Goal: Task Accomplishment & Management: Use online tool/utility

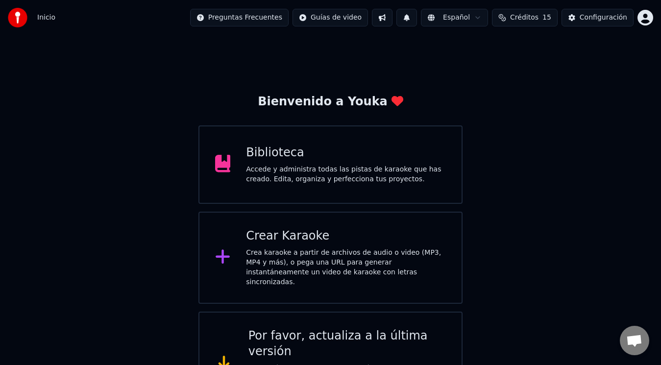
click at [258, 245] on div "Crear Karaoke Crea karaoke a partir de archivos de audio o video (MP3, MP4 y má…" at bounding box center [346, 257] width 200 height 59
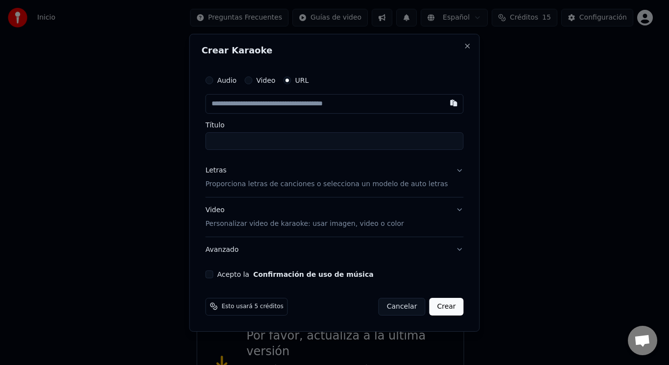
type input "**********"
click at [447, 170] on button "Letras Proporciona letras de canciones o selecciona un modelo de auto letras" at bounding box center [334, 177] width 258 height 39
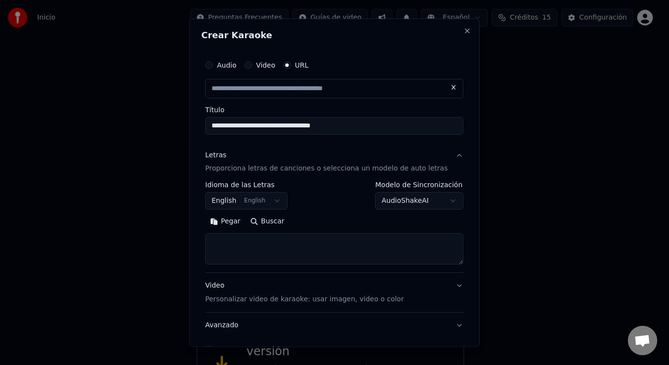
type input "**********"
click at [268, 203] on button "English English" at bounding box center [246, 201] width 82 height 18
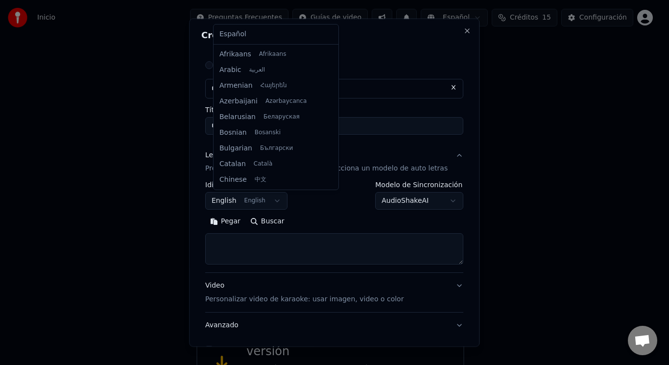
scroll to position [78, 0]
select select "**"
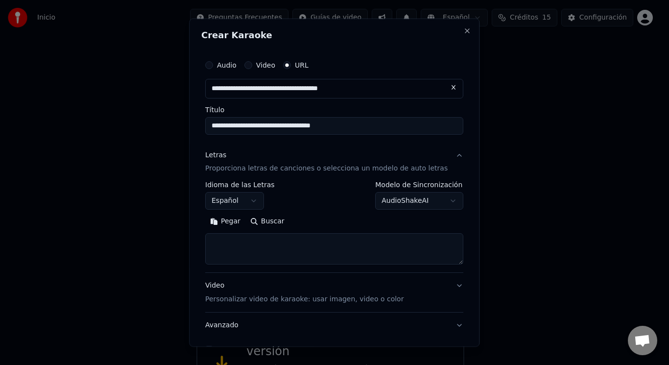
click at [234, 241] on textarea at bounding box center [334, 248] width 258 height 31
click at [230, 225] on button "Pegar" at bounding box center [225, 222] width 40 height 16
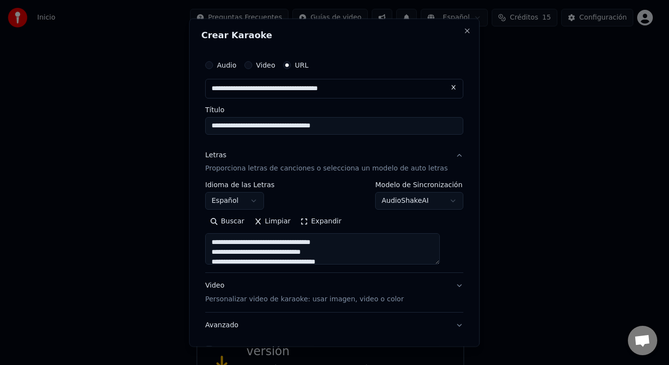
click at [444, 285] on button "Video Personalizar video de karaoke: usar imagen, video o color" at bounding box center [334, 292] width 258 height 39
type textarea "**********"
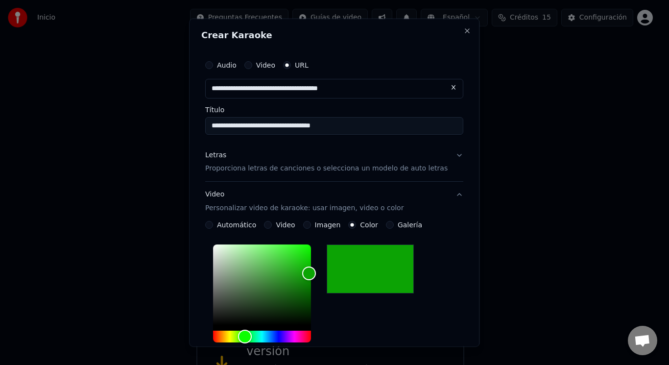
click at [272, 227] on button "Video" at bounding box center [269, 225] width 8 height 8
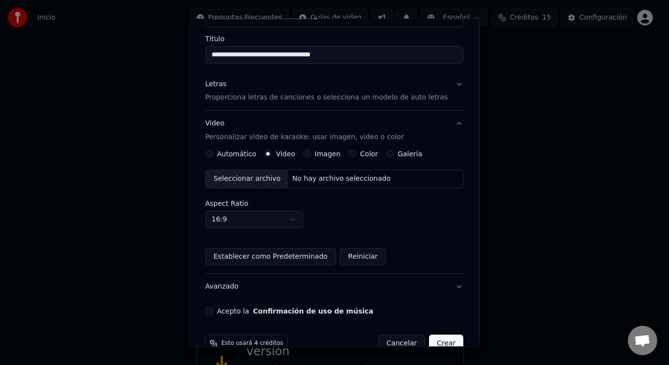
scroll to position [93, 0]
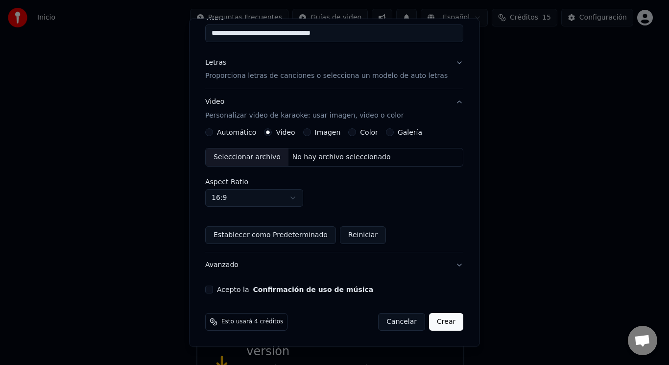
click at [213, 134] on button "Automático" at bounding box center [209, 132] width 8 height 8
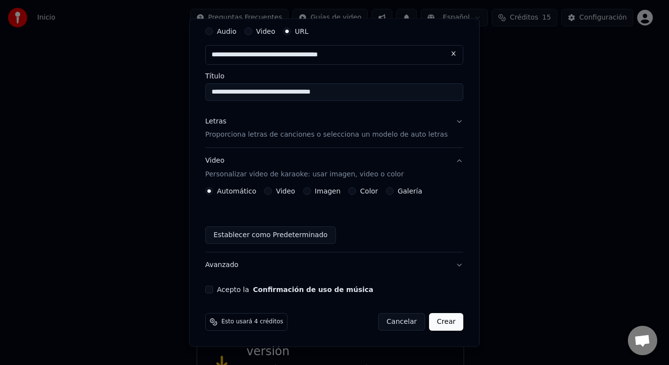
click at [213, 291] on button "Acepto la Confirmación de uso de música" at bounding box center [209, 290] width 8 height 8
click at [433, 320] on button "Crear" at bounding box center [446, 322] width 34 height 18
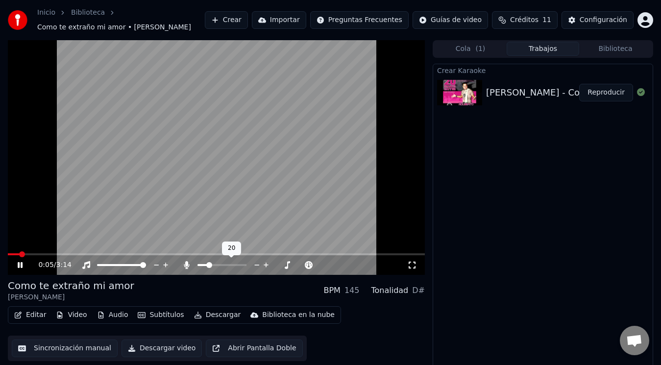
click at [207, 265] on span at bounding box center [221, 265] width 49 height 2
click at [215, 264] on span at bounding box center [221, 265] width 49 height 2
click at [223, 265] on span at bounding box center [221, 265] width 49 height 2
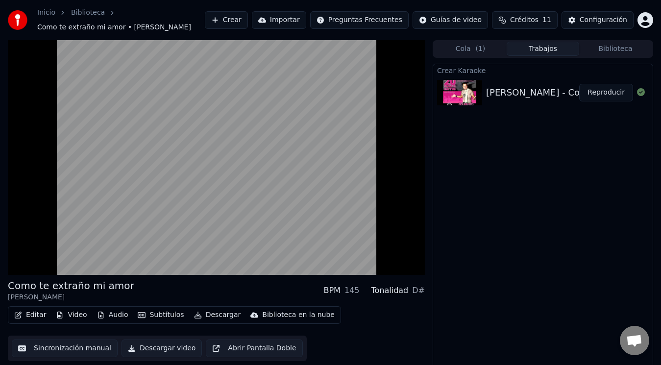
click at [231, 149] on video at bounding box center [216, 157] width 417 height 235
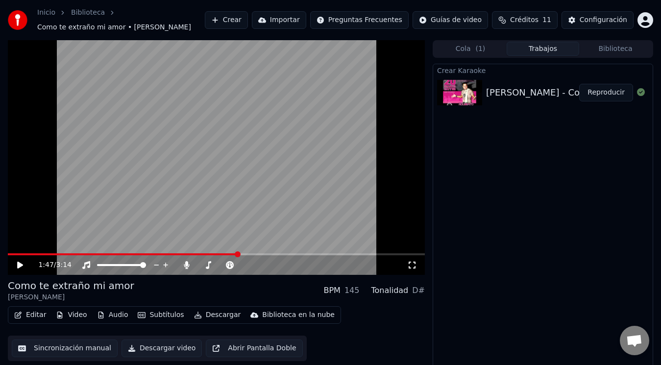
click at [224, 136] on video at bounding box center [216, 157] width 417 height 235
click at [218, 138] on video at bounding box center [216, 157] width 417 height 235
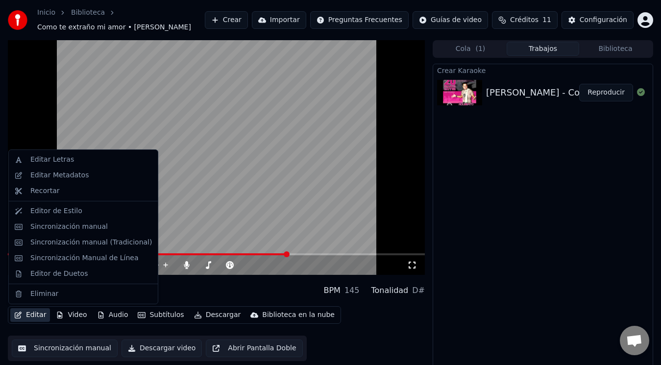
click at [39, 314] on button "Editar" at bounding box center [30, 315] width 40 height 14
click at [67, 161] on div "Editar Letras" at bounding box center [52, 160] width 44 height 10
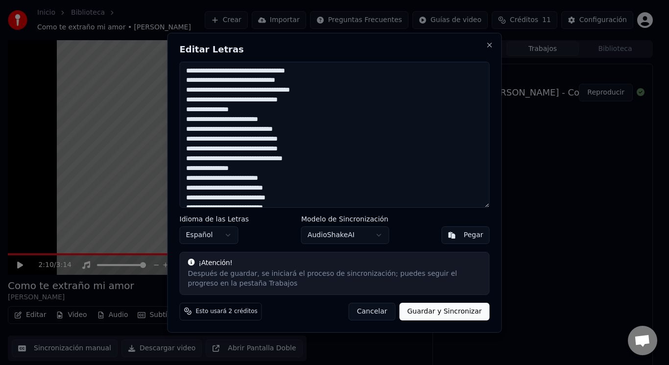
click at [382, 309] on button "Cancelar" at bounding box center [372, 311] width 47 height 18
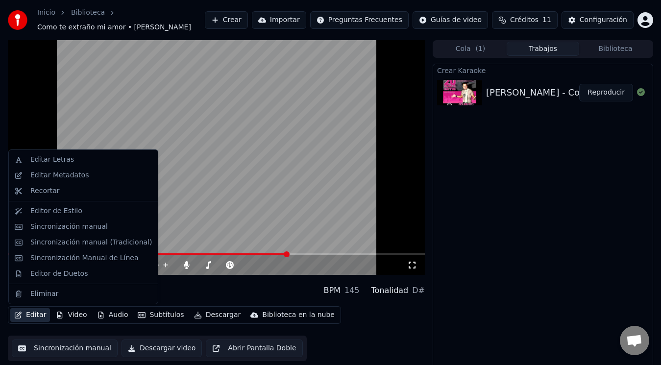
click at [26, 314] on button "Editar" at bounding box center [30, 315] width 40 height 14
click at [85, 240] on div "Sincronización manual (Tradicional)" at bounding box center [90, 243] width 121 height 10
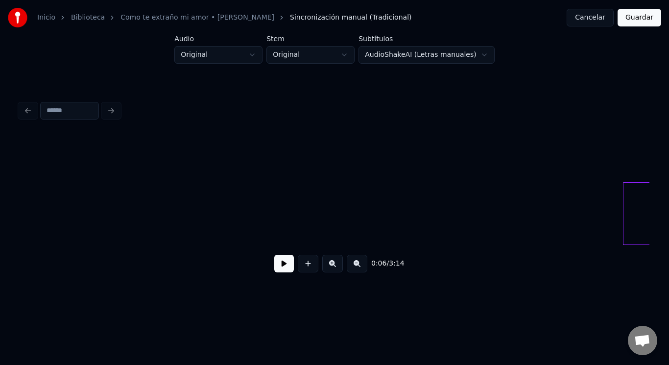
click at [276, 270] on button at bounding box center [284, 264] width 20 height 18
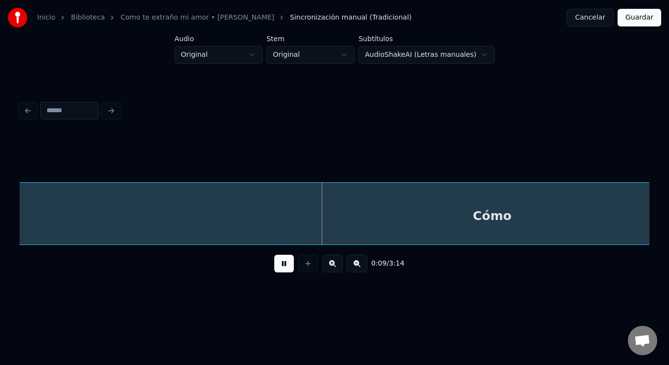
click at [278, 268] on button at bounding box center [284, 264] width 20 height 18
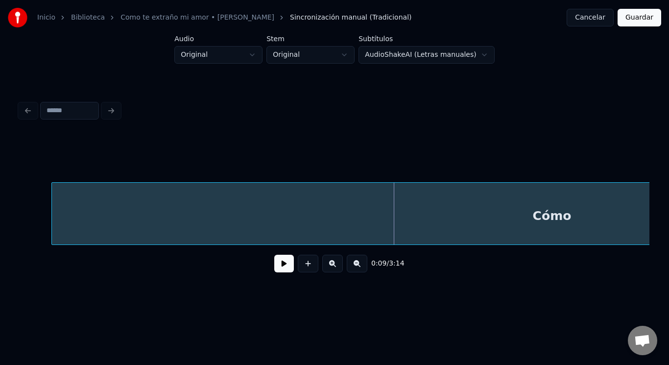
scroll to position [0, 571]
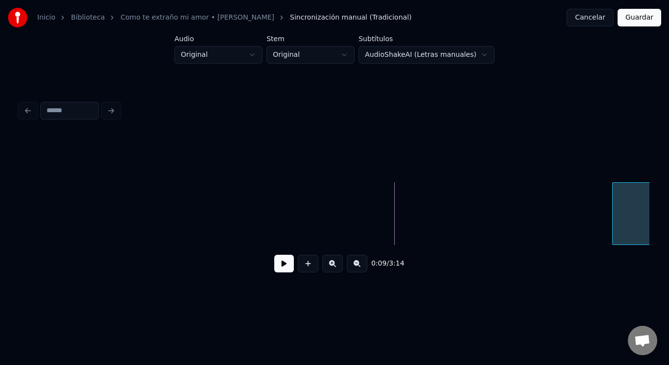
click at [613, 216] on div at bounding box center [614, 214] width 3 height 62
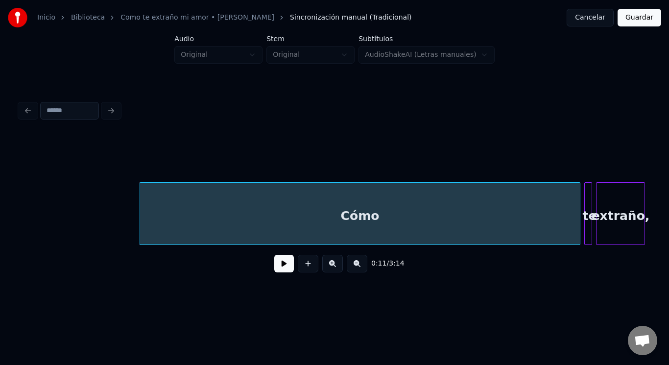
scroll to position [0, 1046]
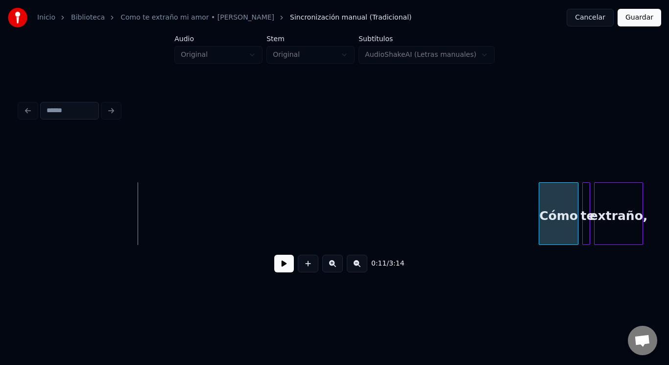
click at [539, 208] on div at bounding box center [540, 214] width 3 height 62
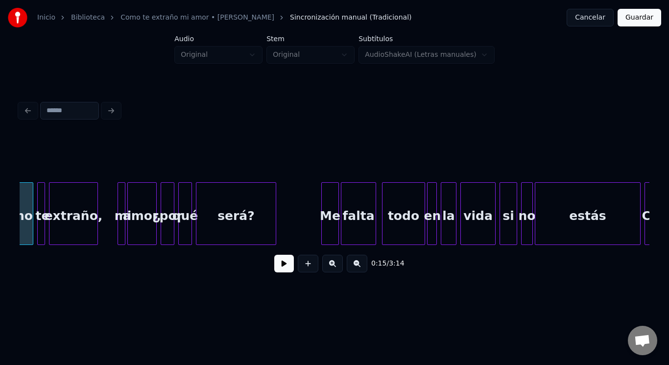
scroll to position [0, 1592]
click at [315, 199] on div at bounding box center [315, 214] width 3 height 62
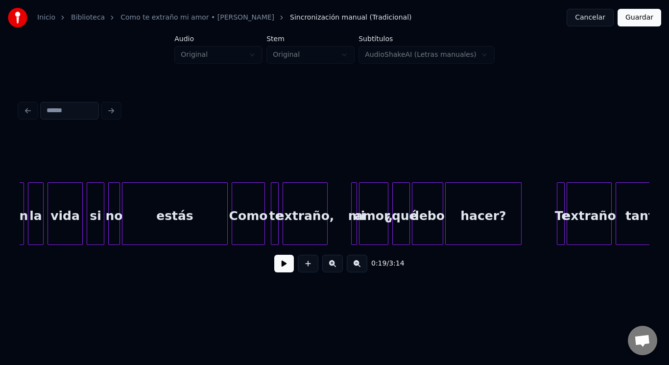
scroll to position [0, 2006]
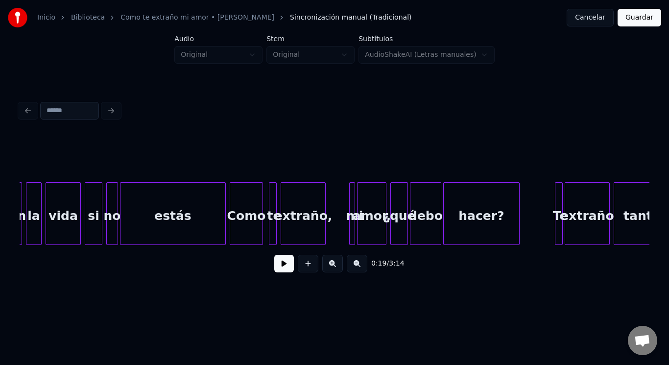
click at [185, 218] on div "estás" at bounding box center [173, 216] width 105 height 67
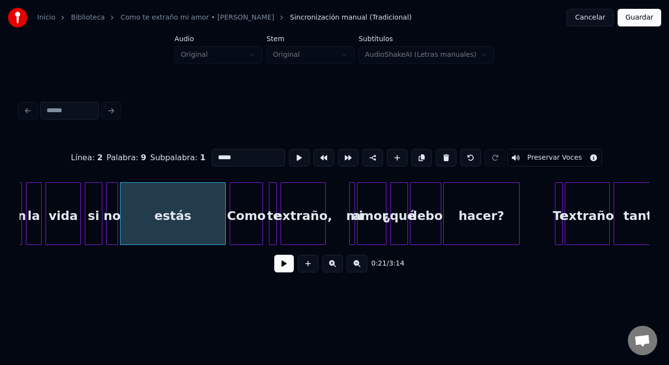
click at [276, 265] on button at bounding box center [284, 264] width 20 height 18
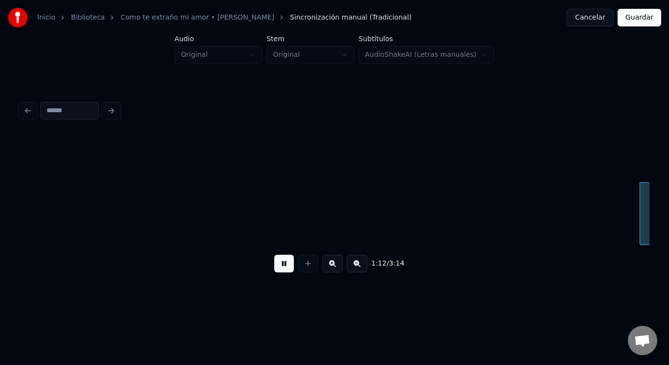
scroll to position [0, 7048]
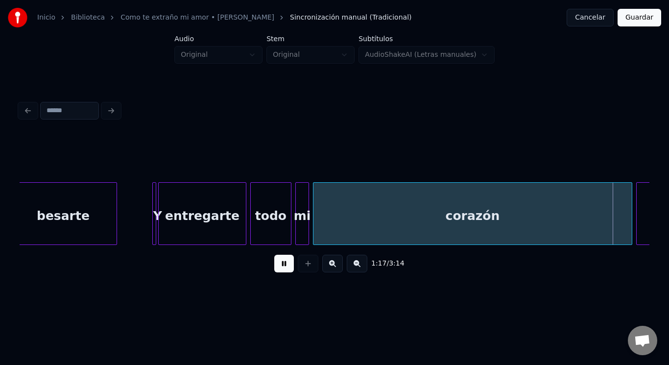
click at [282, 270] on button at bounding box center [284, 264] width 20 height 18
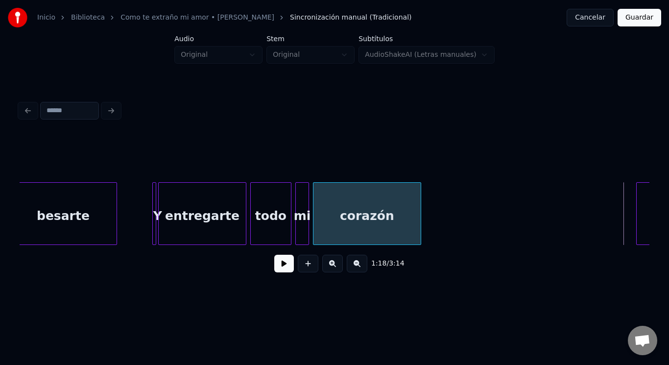
click at [418, 236] on div at bounding box center [419, 214] width 3 height 62
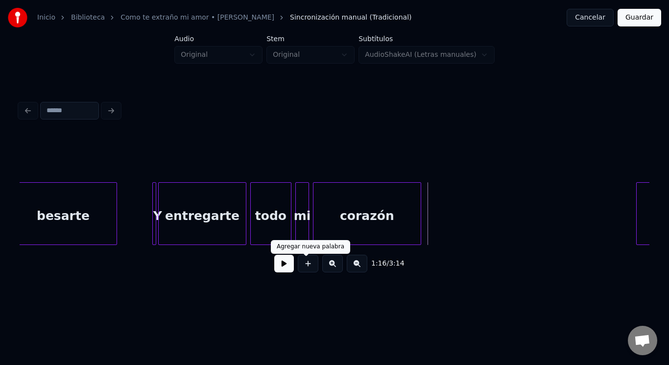
click at [310, 266] on button at bounding box center [308, 264] width 21 height 18
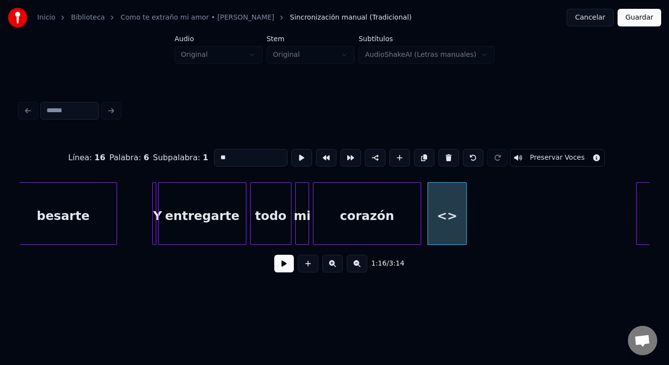
click at [228, 155] on input "**" at bounding box center [250, 158] width 73 height 18
type input "*"
type input "**"
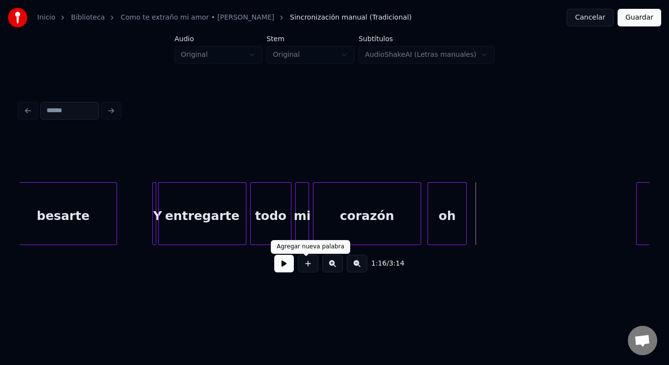
click at [309, 265] on button at bounding box center [308, 264] width 21 height 18
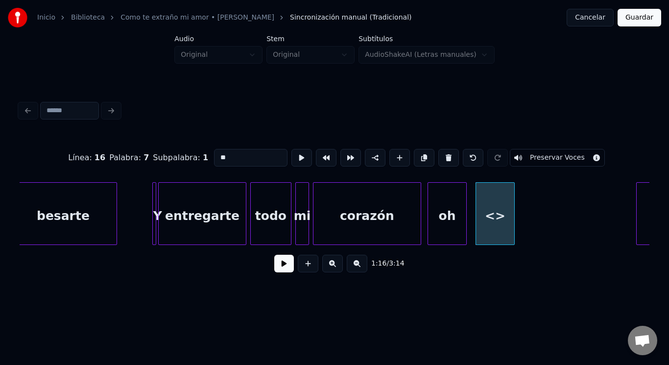
drag, startPoint x: 227, startPoint y: 152, endPoint x: 184, endPoint y: 154, distance: 43.2
click at [184, 154] on div "Línea : 16 Palabra : 7 Subpalabra : 1 ** Preservar Voces" at bounding box center [335, 157] width 630 height 49
click at [498, 201] on div at bounding box center [497, 214] width 3 height 62
type input "**"
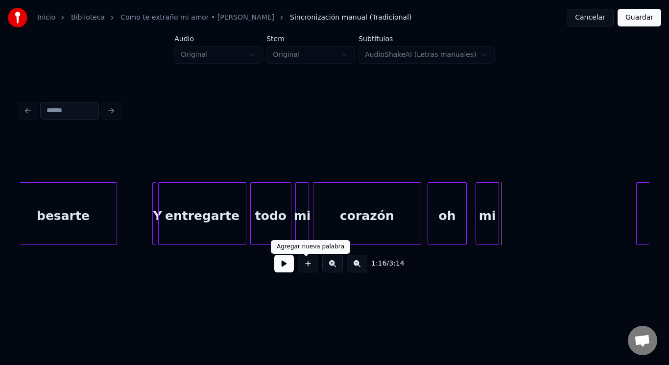
click at [304, 269] on button at bounding box center [308, 264] width 21 height 18
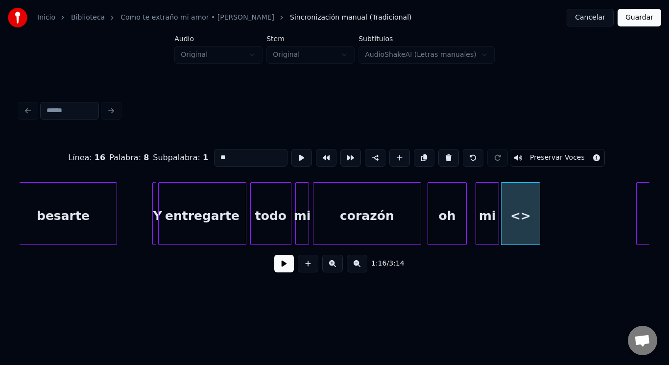
click at [220, 152] on input "**" at bounding box center [250, 158] width 73 height 18
type input "*"
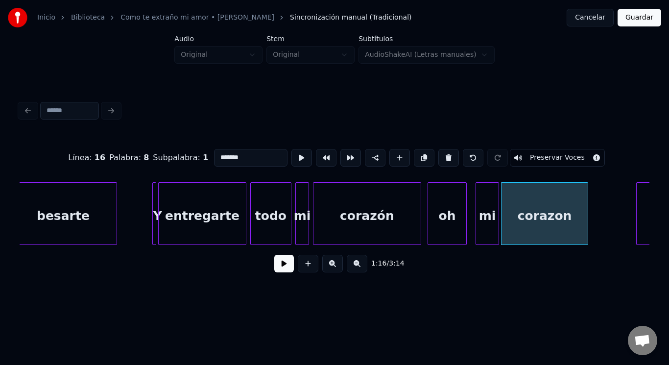
click at [588, 202] on div "corazon" at bounding box center [544, 213] width 87 height 63
click at [231, 211] on div "entregarte" at bounding box center [202, 216] width 87 height 67
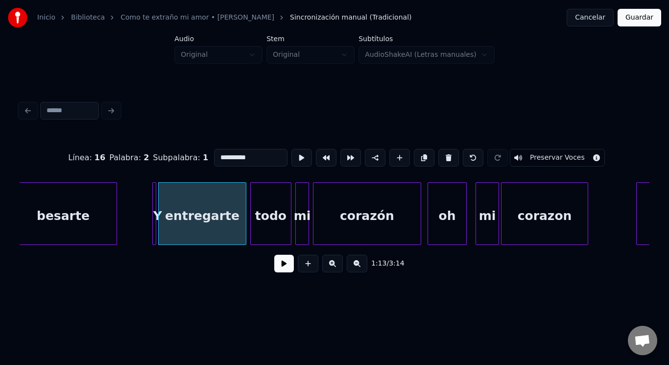
type input "**********"
click at [281, 265] on button at bounding box center [284, 264] width 20 height 18
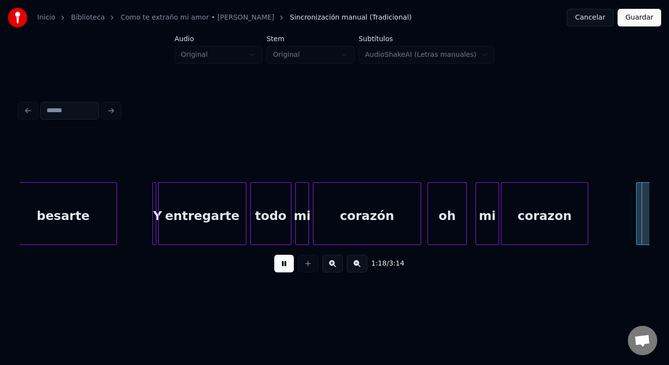
scroll to position [0, 7678]
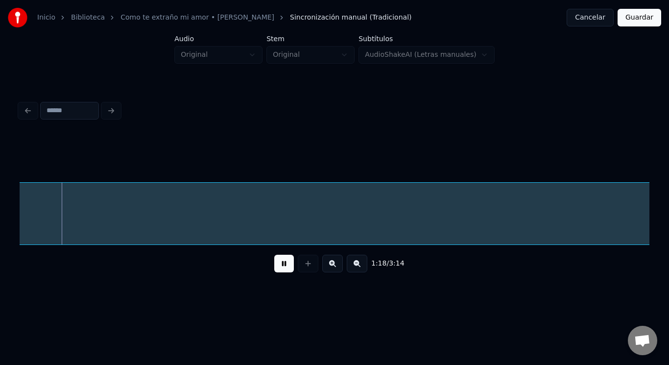
click at [281, 265] on button at bounding box center [284, 264] width 20 height 18
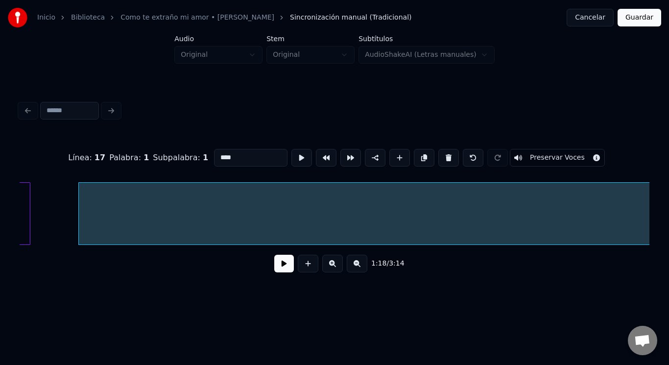
scroll to position [0, 7605]
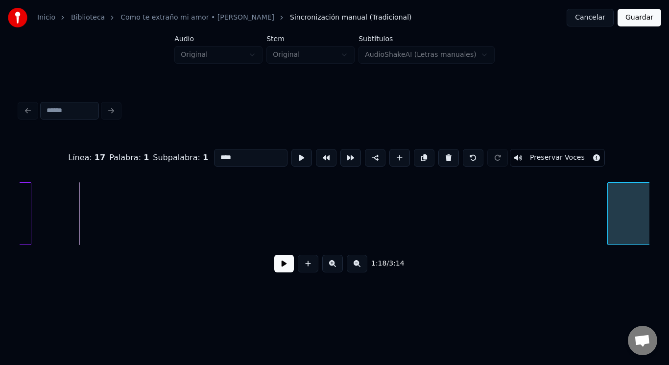
click at [609, 212] on div at bounding box center [609, 214] width 3 height 62
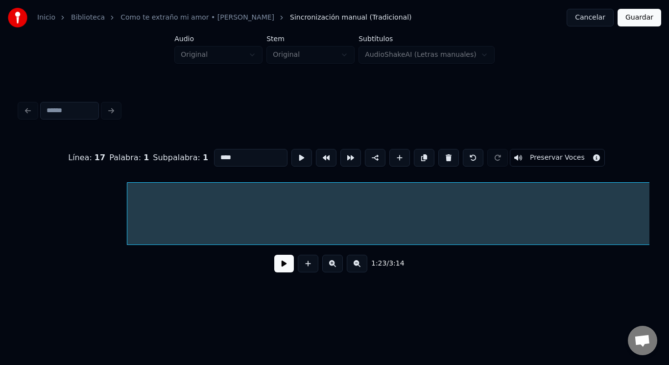
scroll to position [0, 8085]
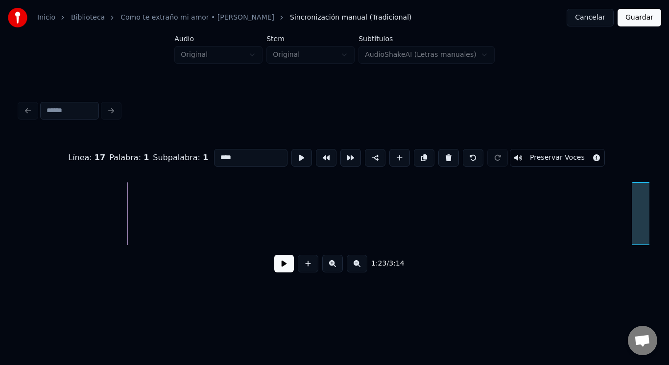
click at [632, 204] on div at bounding box center [633, 214] width 3 height 62
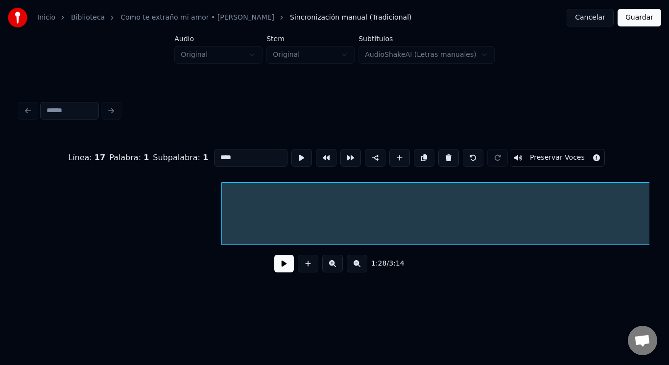
scroll to position [0, 8496]
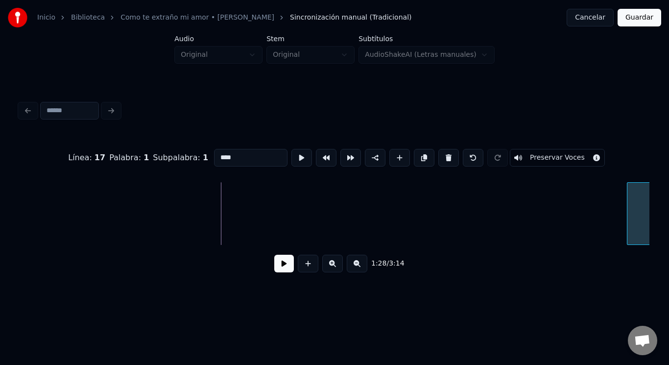
click at [630, 199] on div at bounding box center [629, 214] width 3 height 62
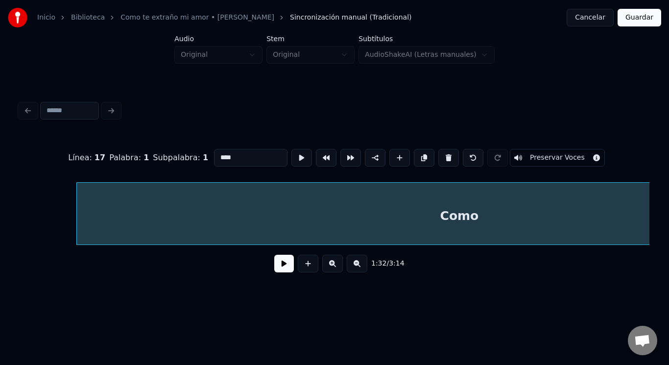
scroll to position [0, 9049]
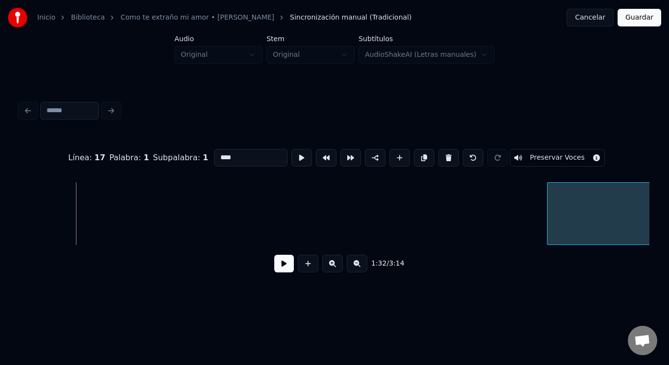
click at [551, 204] on div at bounding box center [549, 214] width 3 height 62
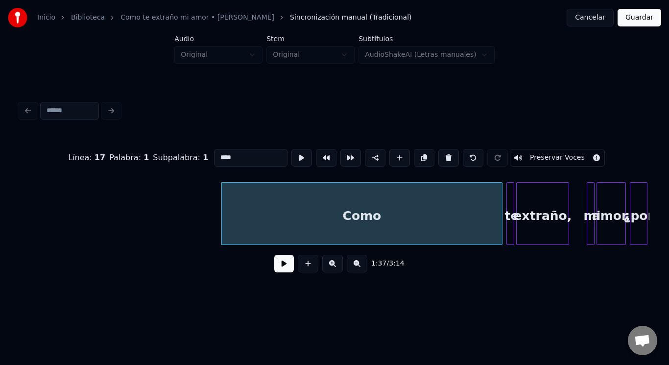
scroll to position [0, 9393]
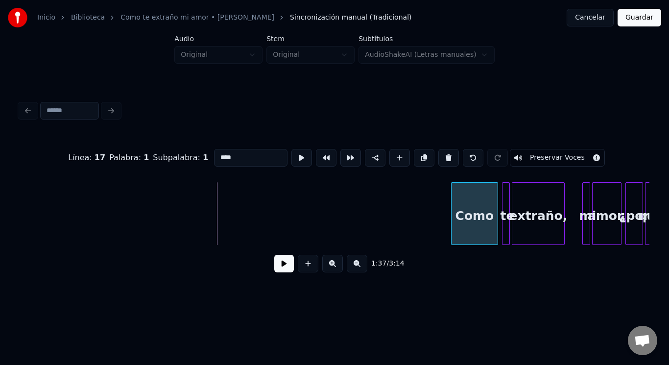
click at [452, 212] on div at bounding box center [453, 214] width 3 height 62
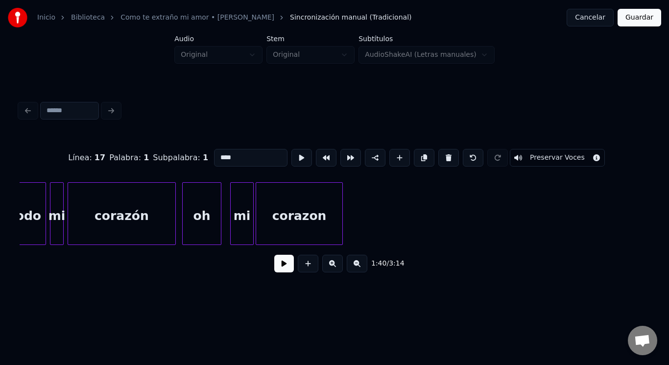
scroll to position [0, 7293]
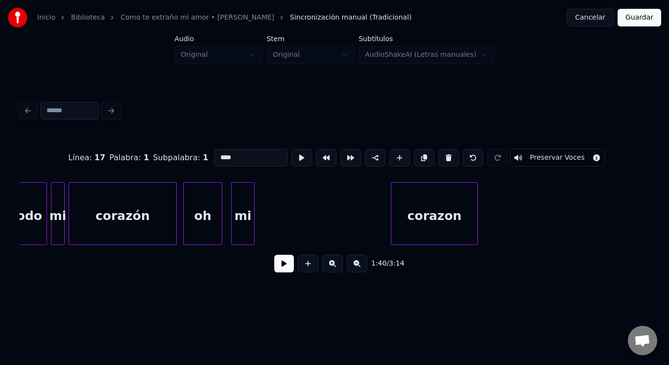
click at [434, 196] on div "corazon" at bounding box center [434, 216] width 86 height 67
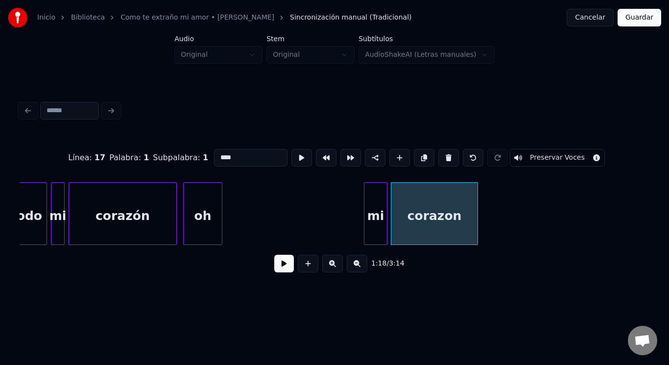
click at [379, 197] on div "mi" at bounding box center [375, 216] width 23 height 67
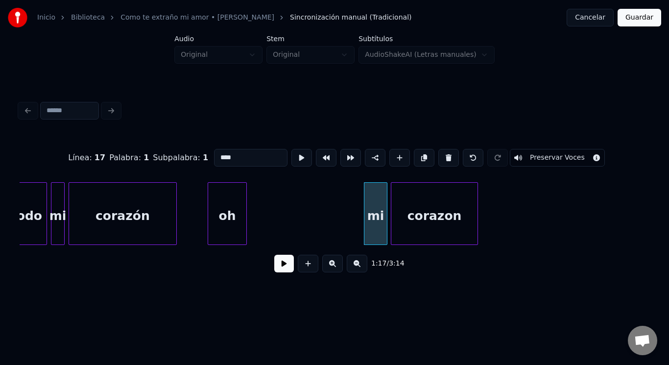
click at [238, 205] on div "oh" at bounding box center [227, 216] width 38 height 67
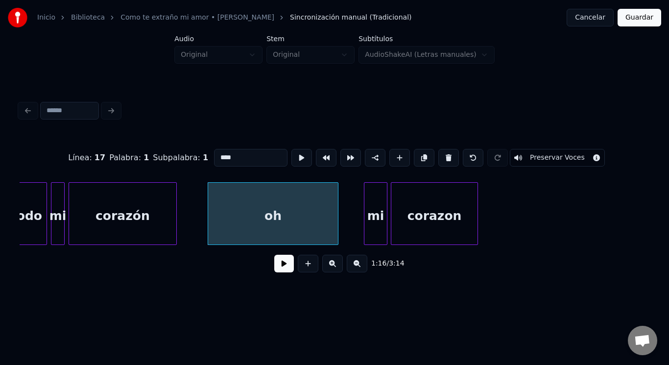
click at [338, 208] on div "oh" at bounding box center [273, 213] width 131 height 63
click at [147, 224] on div "corazón" at bounding box center [122, 216] width 107 height 67
type input "*******"
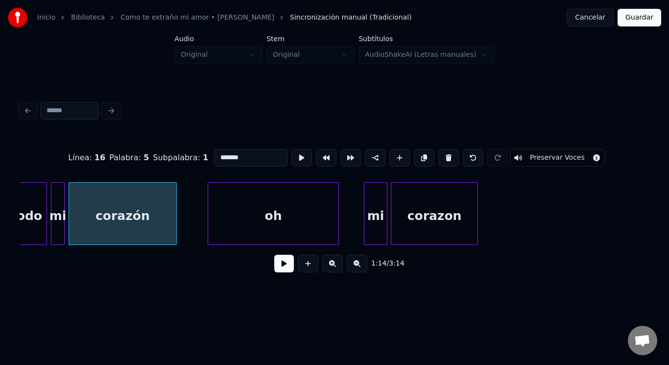
click at [279, 268] on button at bounding box center [284, 264] width 20 height 18
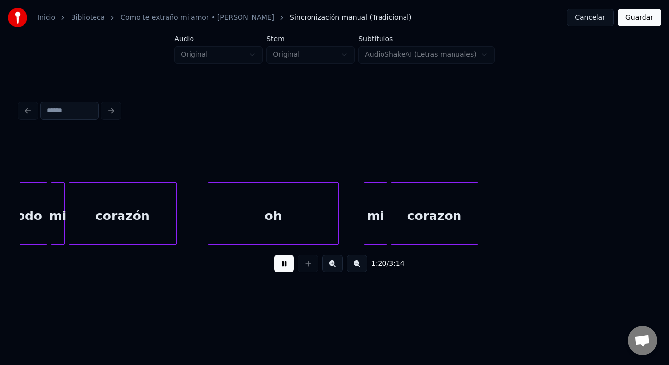
scroll to position [0, 7923]
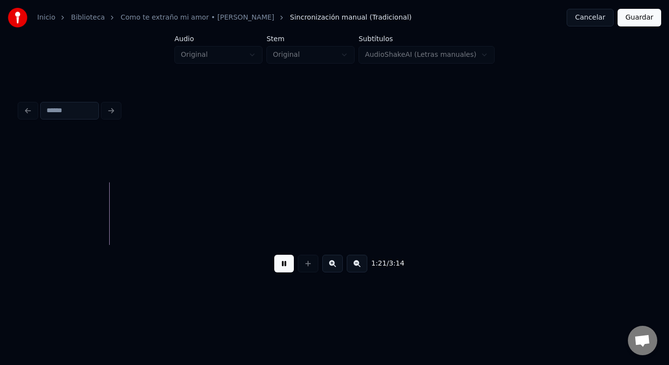
click at [277, 267] on button at bounding box center [284, 264] width 20 height 18
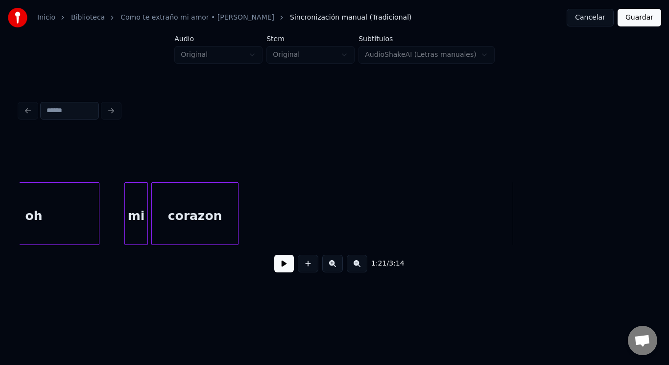
scroll to position [0, 7520]
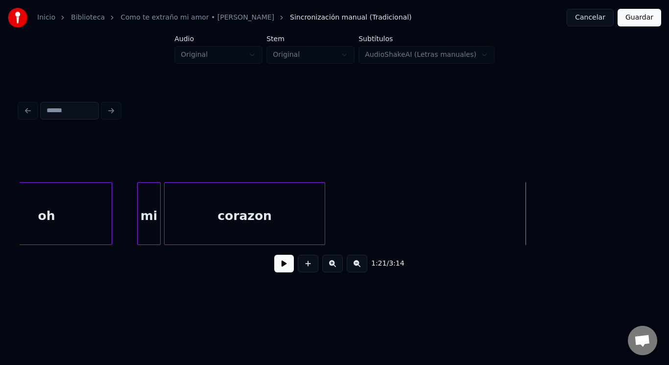
click at [325, 207] on div at bounding box center [323, 214] width 3 height 62
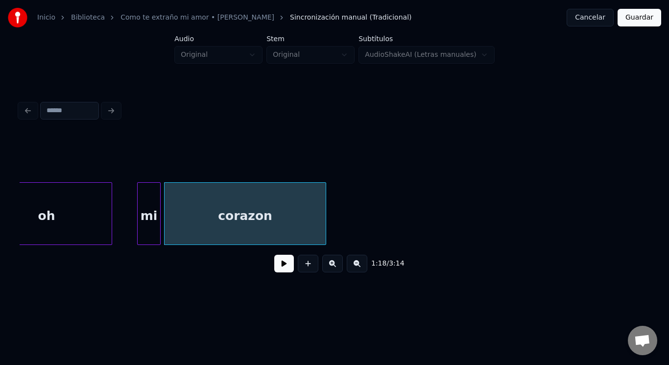
click at [279, 265] on button at bounding box center [284, 264] width 20 height 18
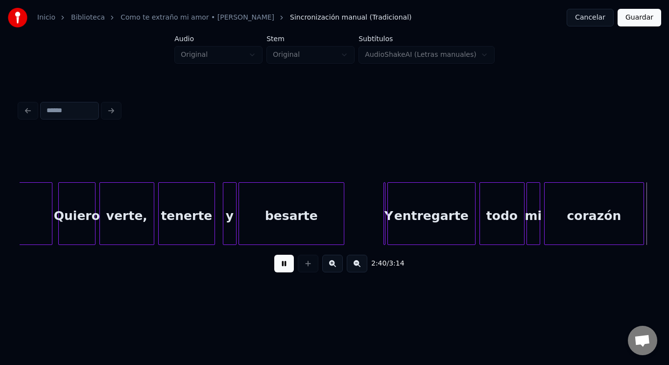
scroll to position [0, 15718]
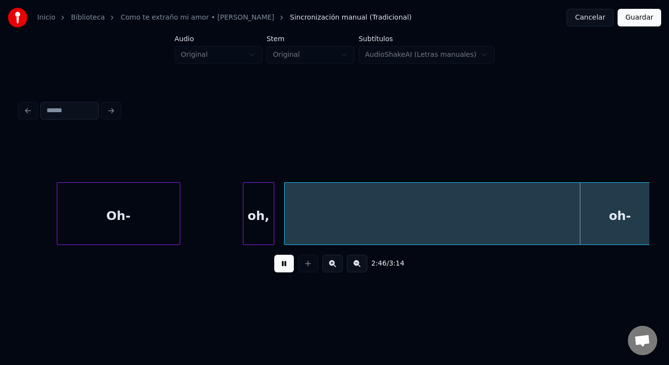
click at [279, 265] on button at bounding box center [284, 264] width 20 height 18
click at [102, 205] on div "Oh-" at bounding box center [118, 216] width 122 height 67
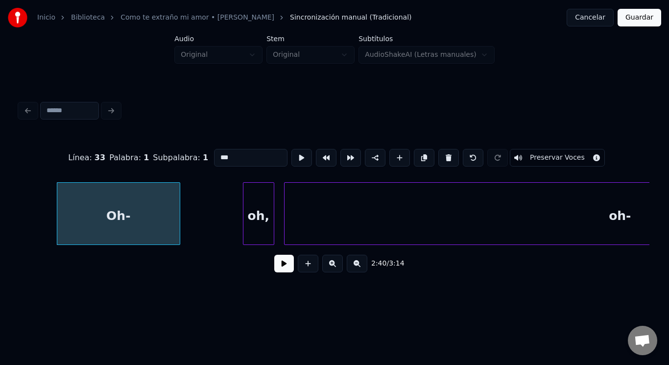
click at [274, 266] on button at bounding box center [284, 264] width 20 height 18
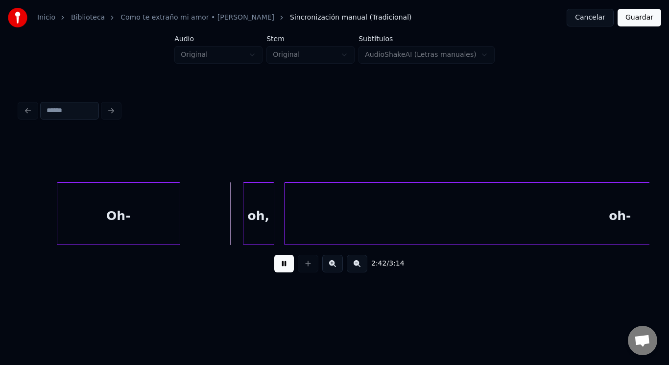
click at [274, 266] on button at bounding box center [284, 264] width 20 height 18
click at [301, 265] on button at bounding box center [308, 264] width 21 height 18
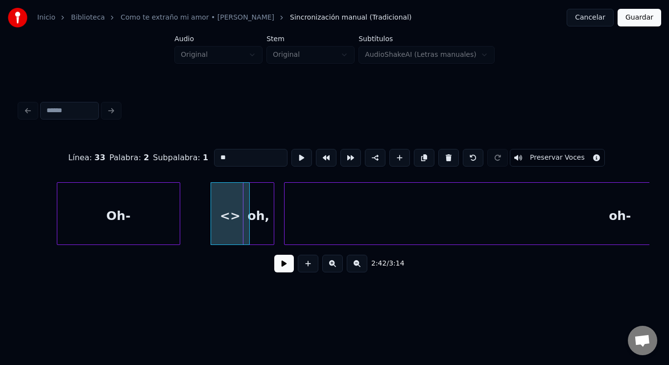
click at [221, 155] on input "**" at bounding box center [250, 158] width 73 height 18
type input "*"
click at [268, 197] on div "oh," at bounding box center [258, 216] width 30 height 67
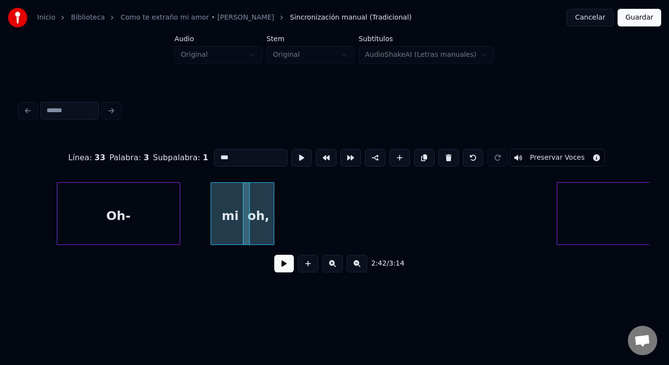
click at [560, 209] on div at bounding box center [558, 214] width 3 height 62
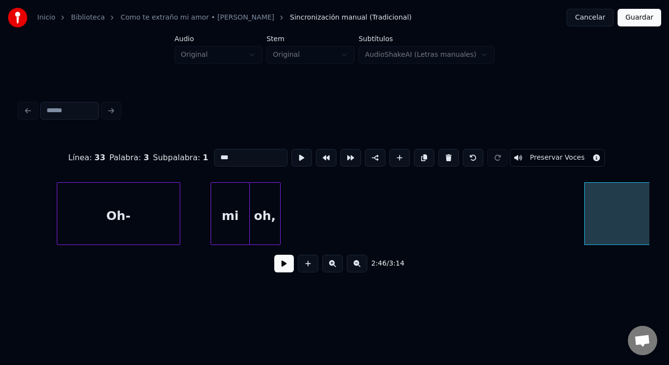
click at [274, 196] on div "oh," at bounding box center [265, 216] width 30 height 67
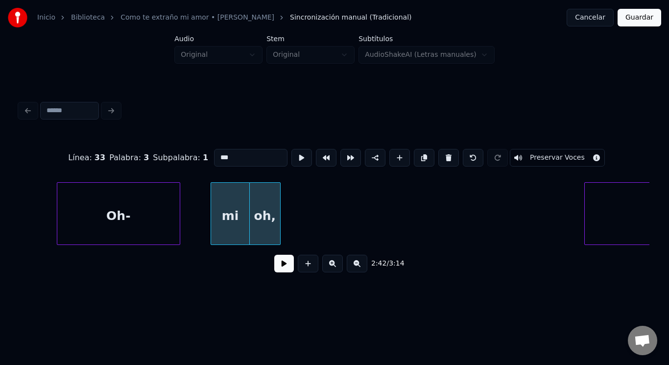
click at [226, 194] on div "mi" at bounding box center [230, 216] width 38 height 67
click at [258, 195] on div at bounding box center [257, 214] width 3 height 62
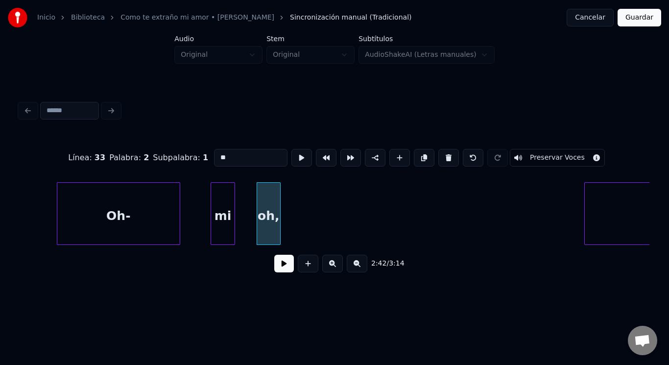
click at [232, 197] on div at bounding box center [233, 214] width 3 height 62
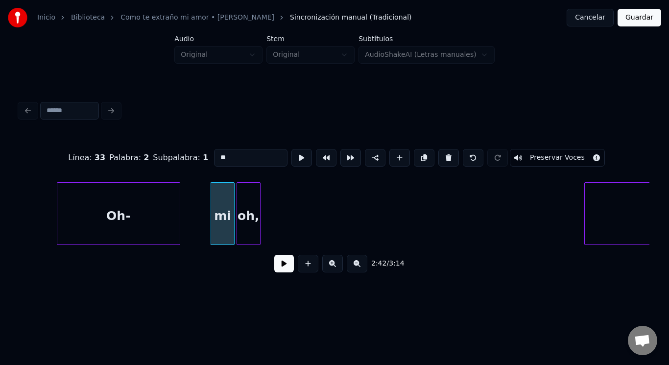
click at [247, 202] on div "oh," at bounding box center [248, 216] width 23 height 67
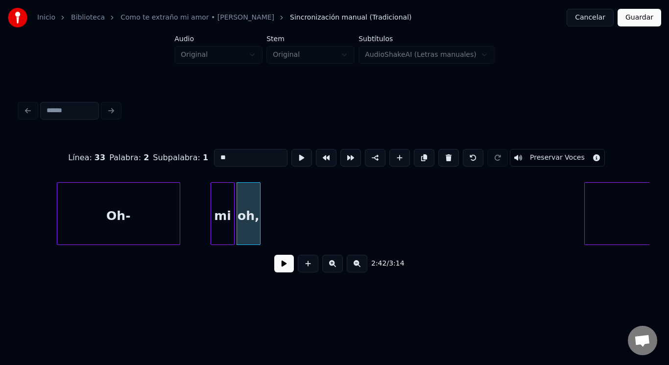
click at [253, 191] on div "oh," at bounding box center [248, 216] width 23 height 67
click at [225, 150] on input "***" at bounding box center [250, 158] width 73 height 18
type input "*"
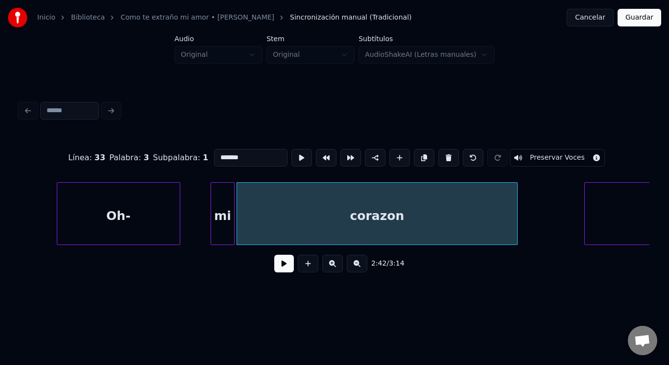
click at [516, 203] on div at bounding box center [515, 214] width 3 height 62
click at [136, 214] on div "Oh-" at bounding box center [118, 216] width 122 height 67
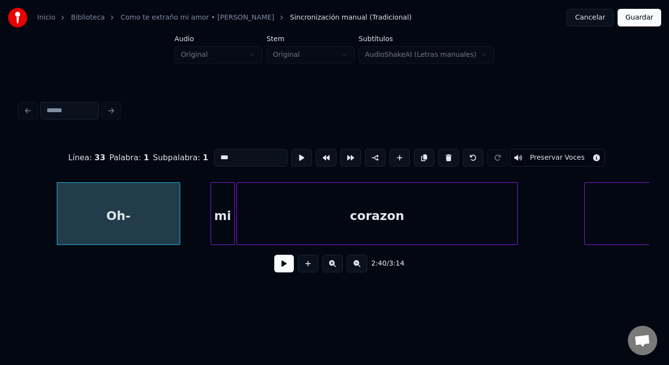
type input "***"
click at [274, 265] on button at bounding box center [284, 264] width 20 height 18
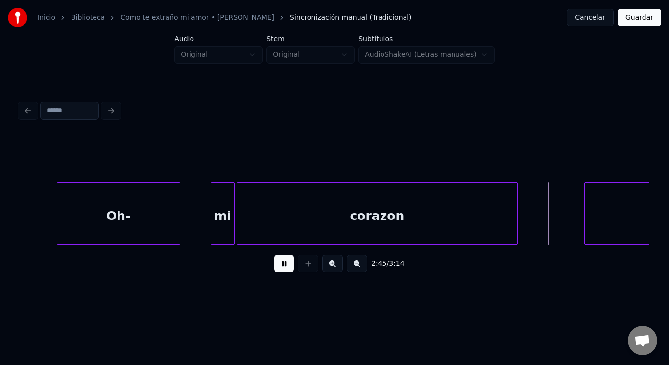
click at [274, 265] on button at bounding box center [284, 264] width 20 height 18
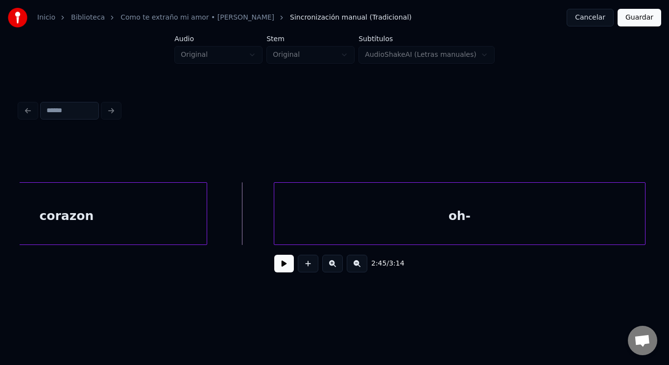
scroll to position [0, 16030]
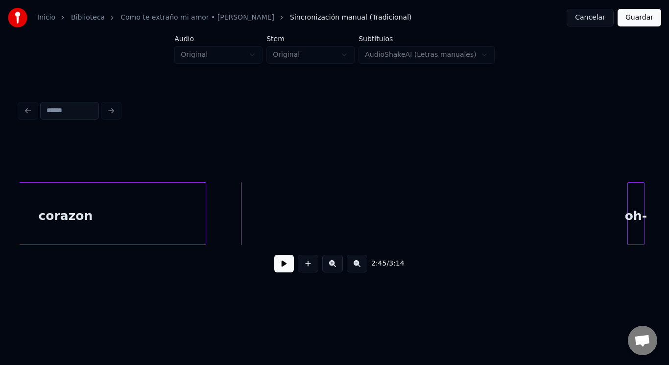
click at [628, 199] on div at bounding box center [629, 214] width 3 height 62
click at [274, 265] on button at bounding box center [284, 264] width 20 height 18
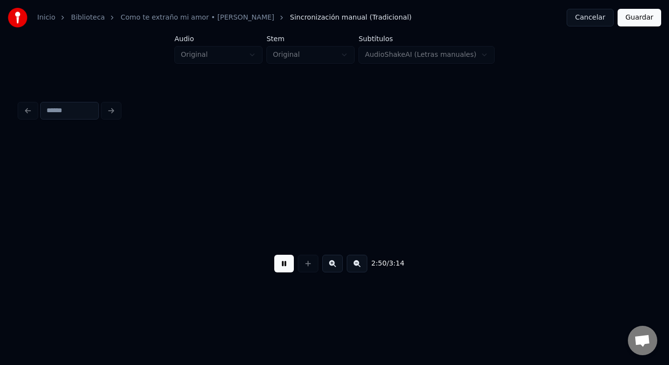
scroll to position [0, 16662]
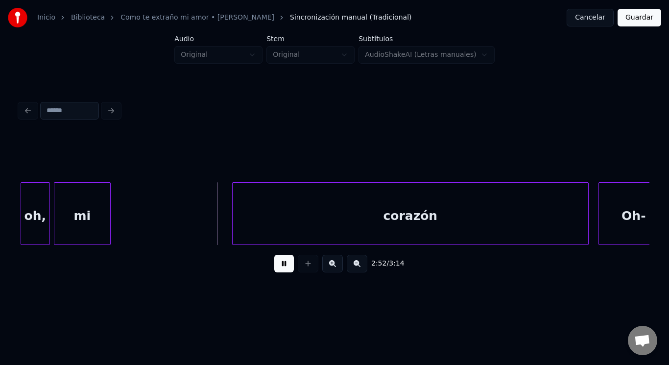
click at [274, 265] on button at bounding box center [284, 264] width 20 height 18
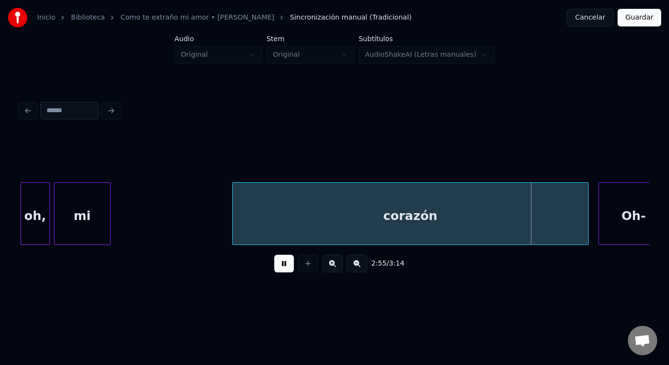
click at [274, 265] on button at bounding box center [284, 264] width 20 height 18
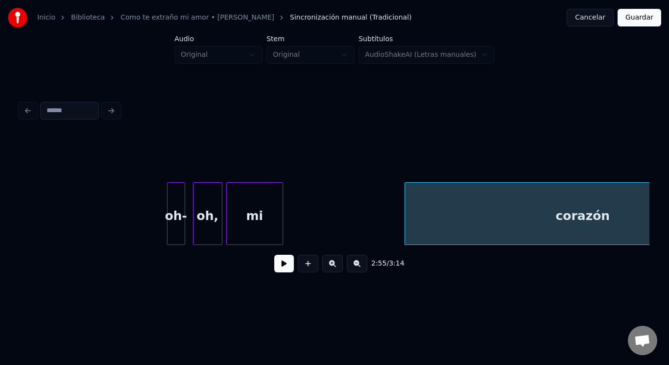
scroll to position [0, 16493]
click at [168, 213] on div "oh-" at bounding box center [172, 216] width 17 height 67
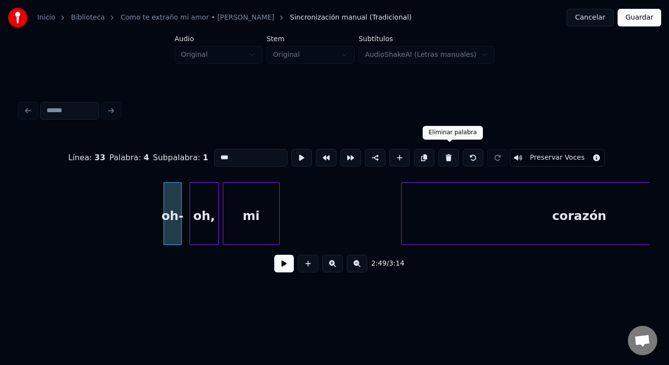
click at [450, 153] on button at bounding box center [448, 158] width 21 height 18
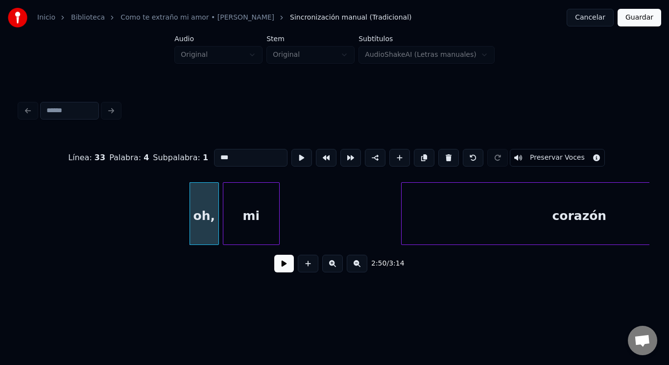
click at [212, 203] on div "oh," at bounding box center [204, 216] width 28 height 67
click at [449, 156] on button at bounding box center [448, 158] width 21 height 18
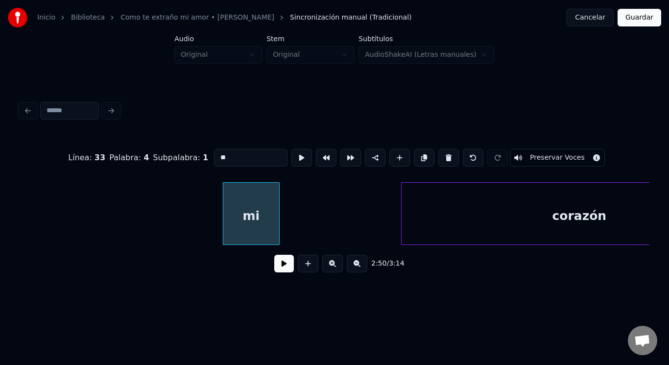
click at [449, 156] on button at bounding box center [448, 158] width 21 height 18
type input "*******"
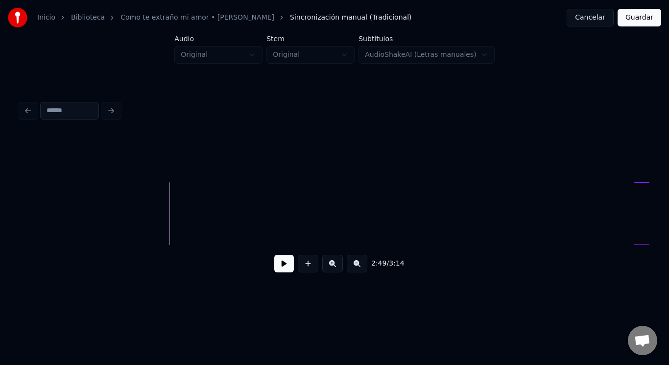
click at [636, 203] on div at bounding box center [635, 214] width 3 height 62
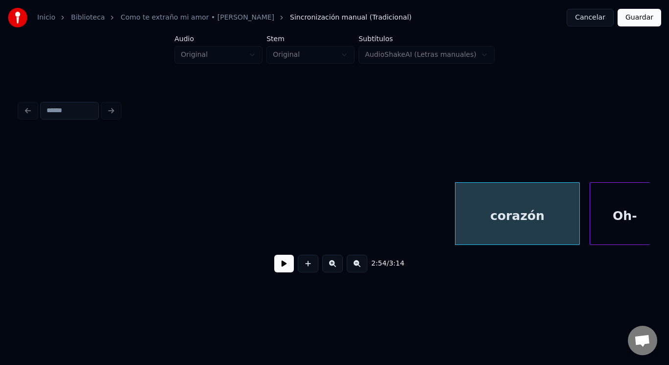
scroll to position [0, 16670]
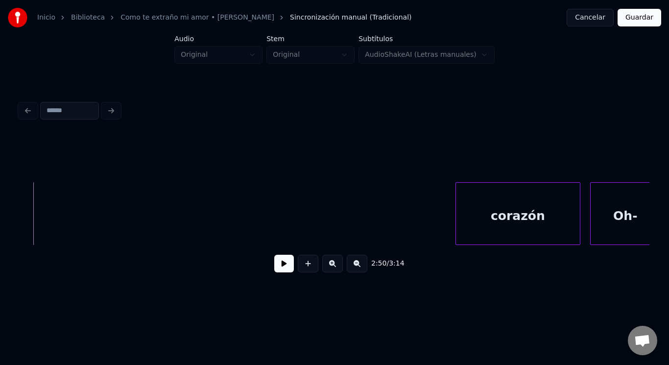
click at [274, 265] on button at bounding box center [284, 264] width 20 height 18
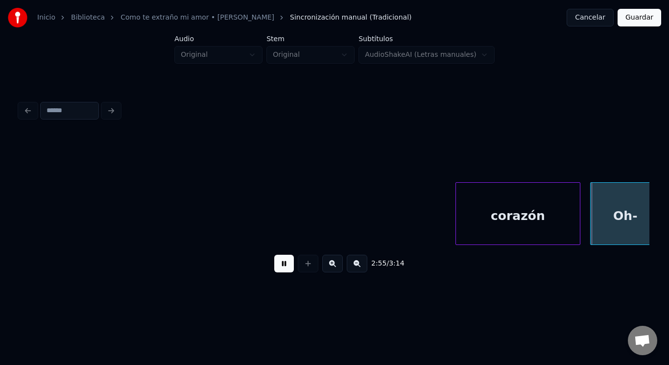
click at [274, 265] on button at bounding box center [284, 264] width 20 height 18
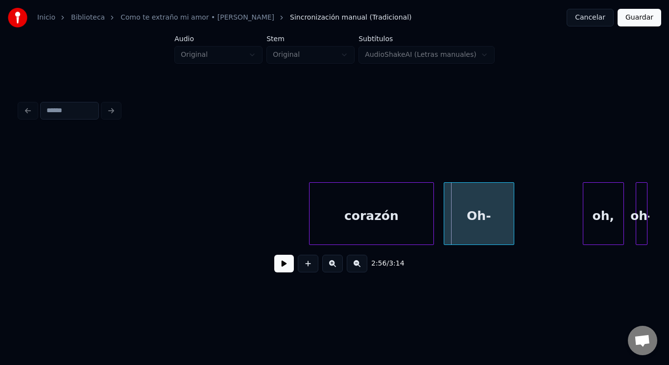
scroll to position [0, 16817]
click at [365, 207] on div "corazón" at bounding box center [371, 216] width 124 height 67
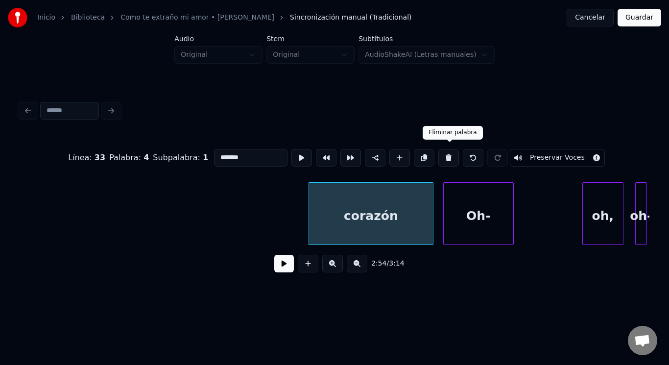
click at [447, 152] on button at bounding box center [448, 158] width 21 height 18
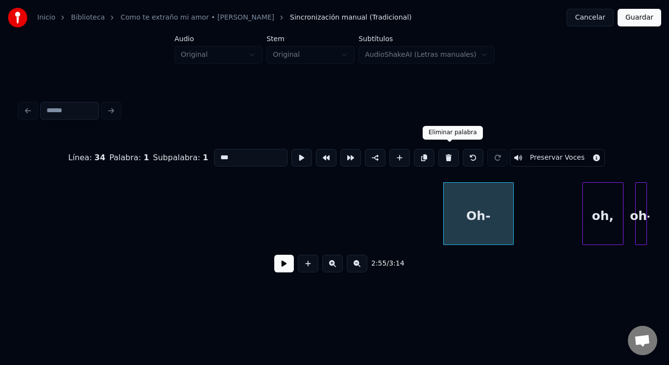
click at [448, 154] on button at bounding box center [448, 158] width 21 height 18
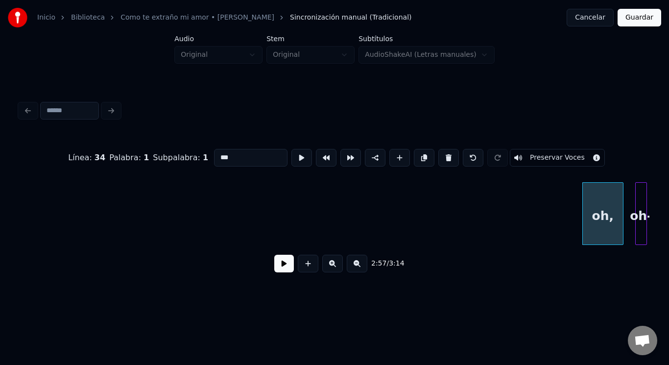
type input "***"
click at [281, 267] on button at bounding box center [284, 264] width 20 height 18
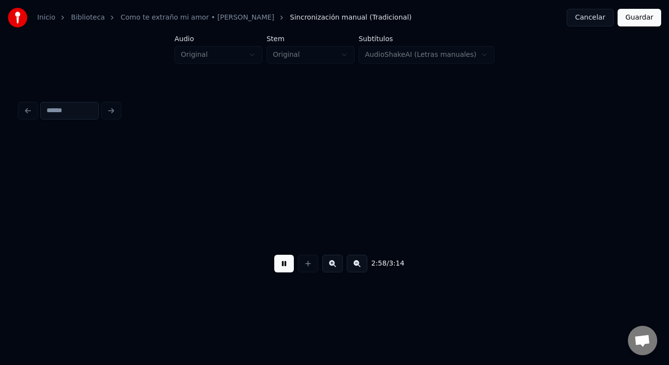
scroll to position [0, 17448]
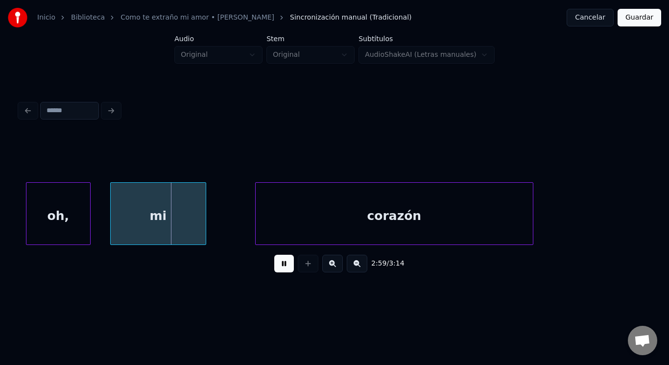
click at [281, 267] on button at bounding box center [284, 264] width 20 height 18
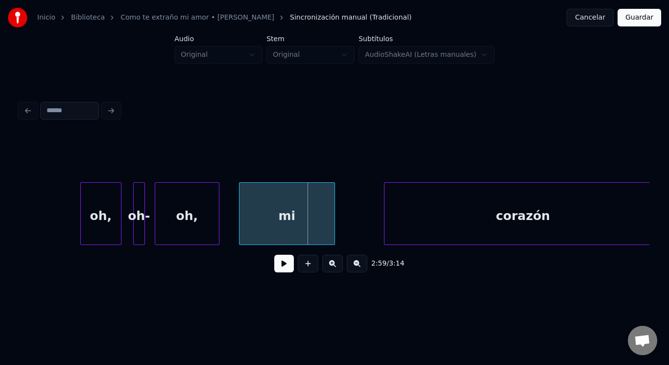
scroll to position [0, 17319]
click at [109, 210] on div "oh," at bounding box center [101, 216] width 40 height 67
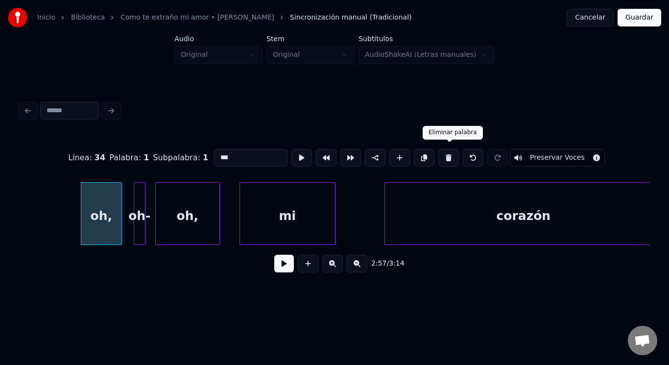
click at [454, 155] on button at bounding box center [448, 158] width 21 height 18
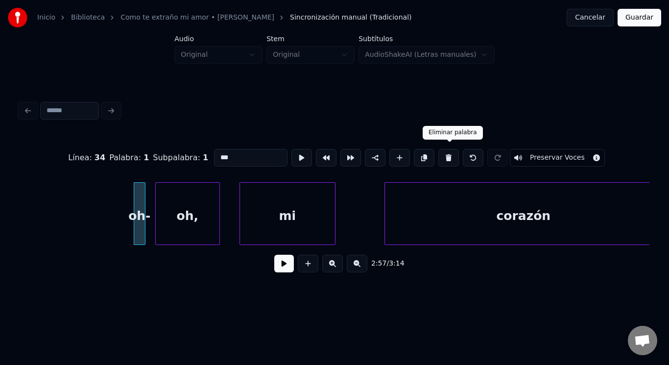
click at [447, 155] on button at bounding box center [448, 158] width 21 height 18
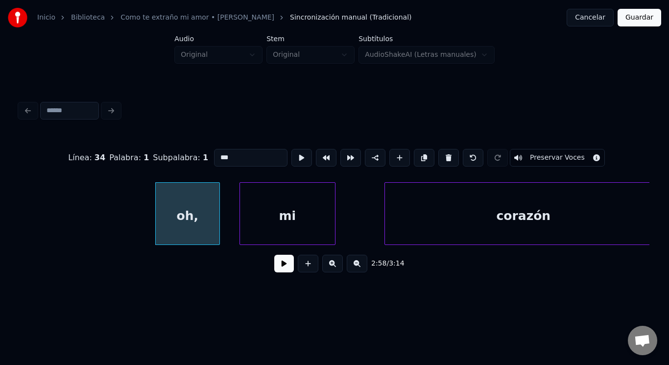
click at [447, 155] on button at bounding box center [448, 158] width 21 height 18
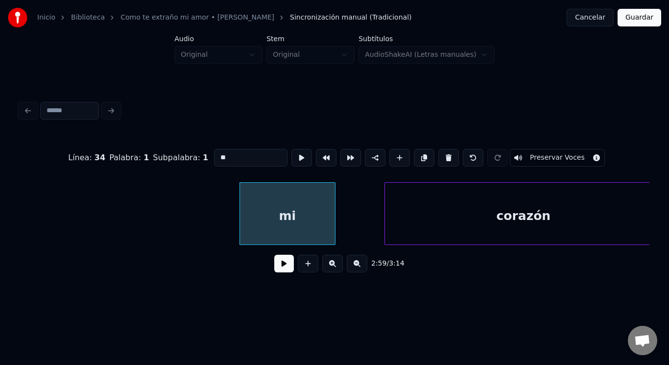
click at [447, 155] on button at bounding box center [448, 158] width 21 height 18
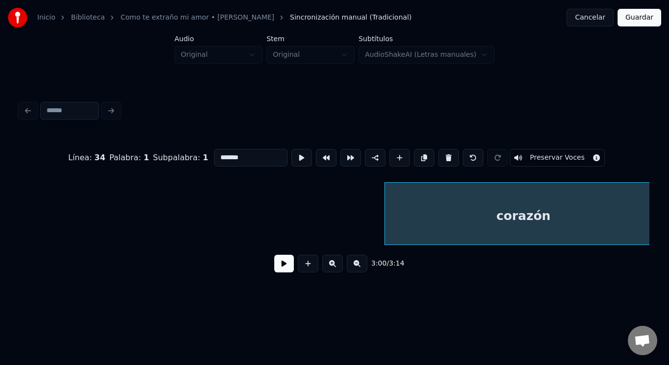
click at [447, 155] on button at bounding box center [448, 158] width 21 height 18
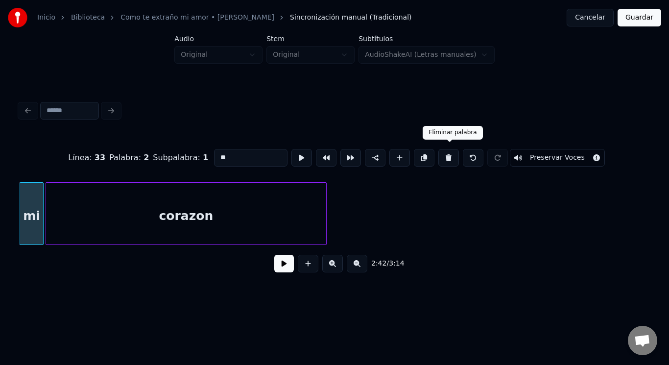
click at [445, 157] on button at bounding box center [448, 158] width 21 height 18
type input "*******"
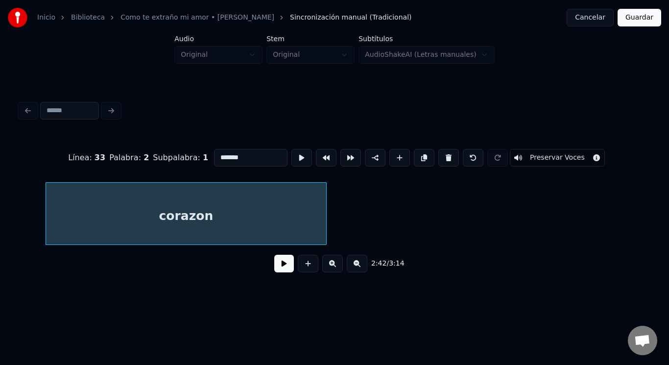
click at [445, 157] on button at bounding box center [448, 158] width 21 height 18
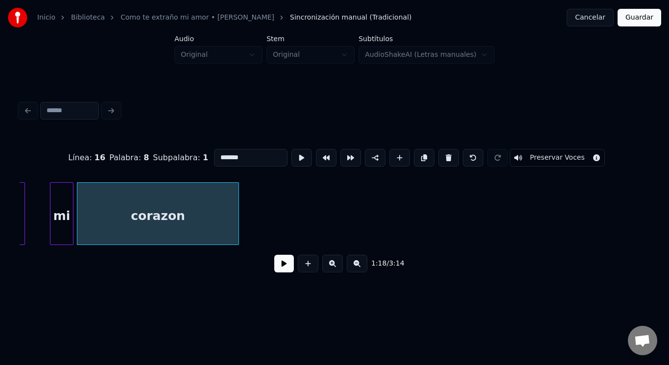
scroll to position [0, 7606]
click at [279, 265] on button at bounding box center [284, 264] width 20 height 18
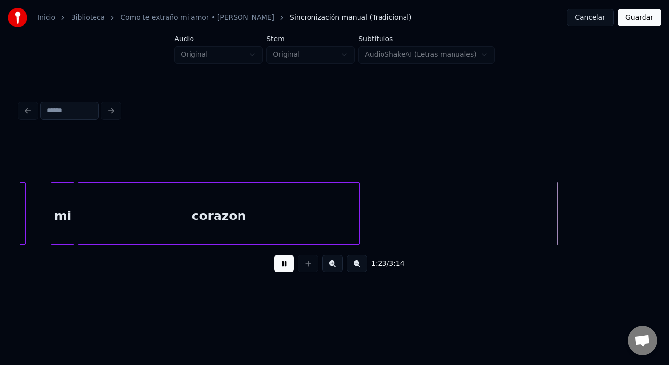
click at [360, 217] on div "corazon" at bounding box center [219, 213] width 282 height 63
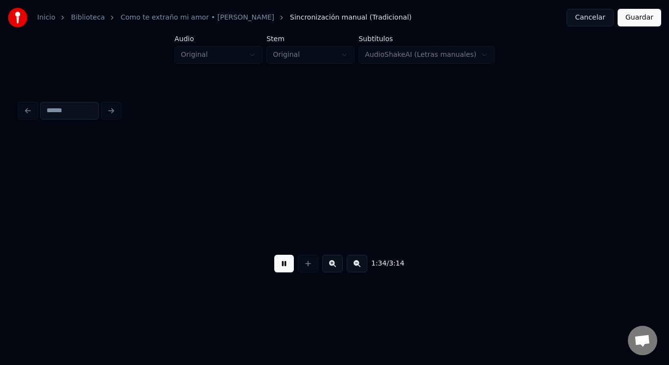
scroll to position [0, 9218]
click at [277, 269] on button at bounding box center [284, 264] width 20 height 18
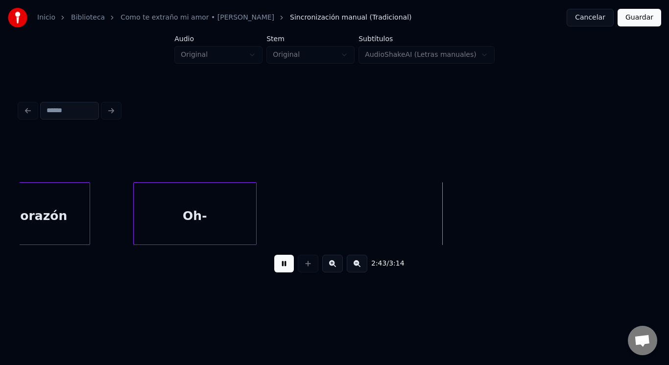
click at [281, 266] on button at bounding box center [284, 264] width 20 height 18
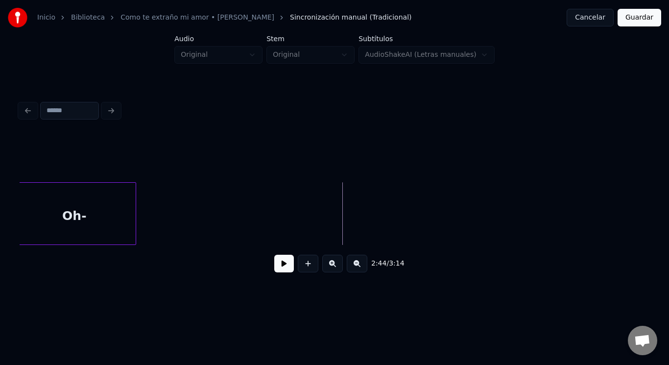
scroll to position [0, 15763]
click at [305, 270] on button at bounding box center [308, 264] width 21 height 18
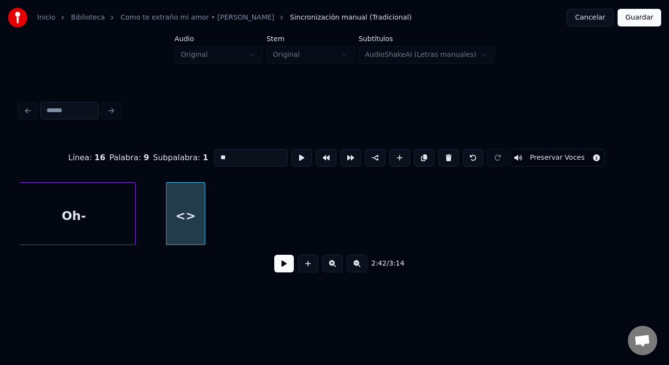
click at [219, 153] on input "**" at bounding box center [250, 158] width 73 height 18
type input "*"
click at [188, 194] on div at bounding box center [186, 214] width 3 height 62
type input "**"
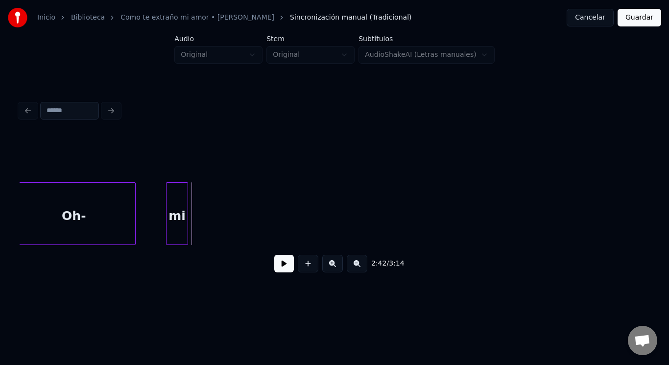
click at [301, 266] on button at bounding box center [308, 264] width 21 height 18
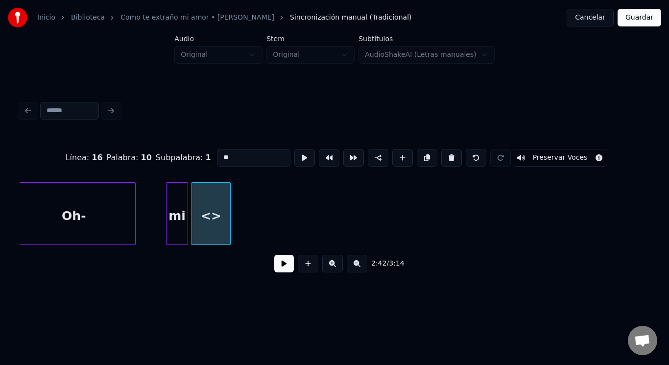
click at [228, 151] on input "**" at bounding box center [253, 158] width 73 height 18
type input "*"
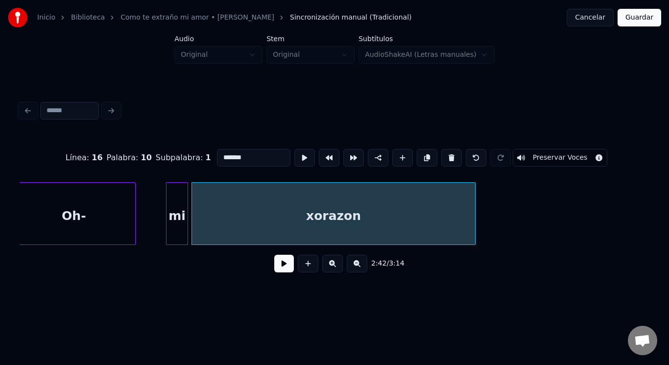
click at [474, 217] on div at bounding box center [473, 214] width 3 height 62
click at [217, 154] on input "*******" at bounding box center [253, 158] width 73 height 18
type input "*******"
click at [275, 267] on button at bounding box center [284, 264] width 20 height 18
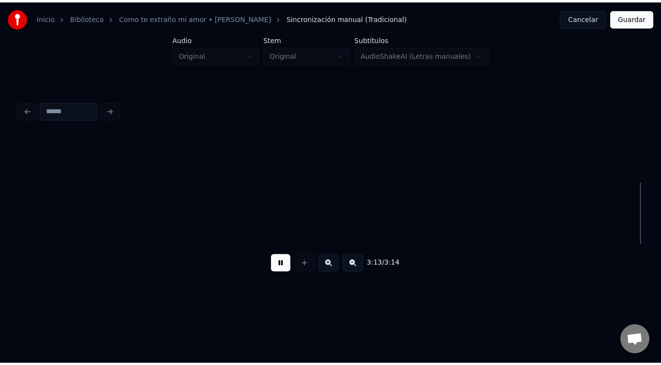
scroll to position [0, 18443]
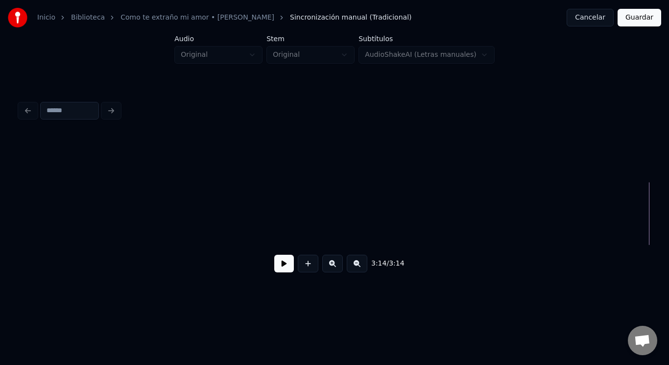
click at [640, 22] on button "Guardar" at bounding box center [640, 18] width 44 height 18
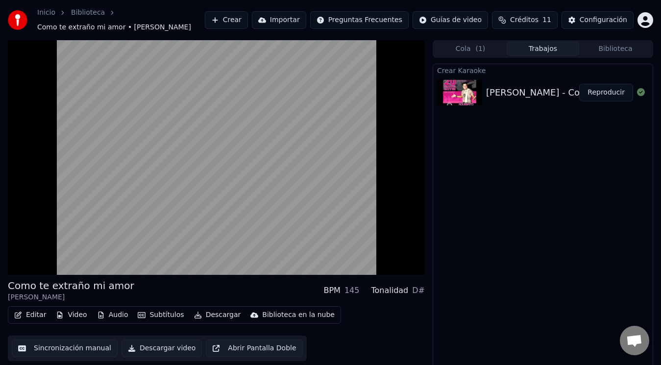
click at [210, 177] on video at bounding box center [216, 157] width 417 height 235
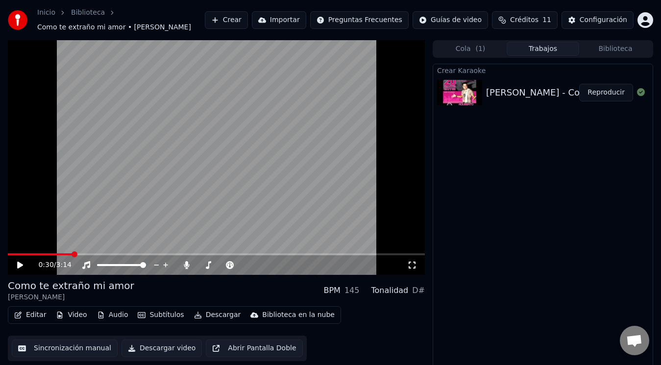
click at [160, 348] on button "Descargar video" at bounding box center [161, 348] width 80 height 18
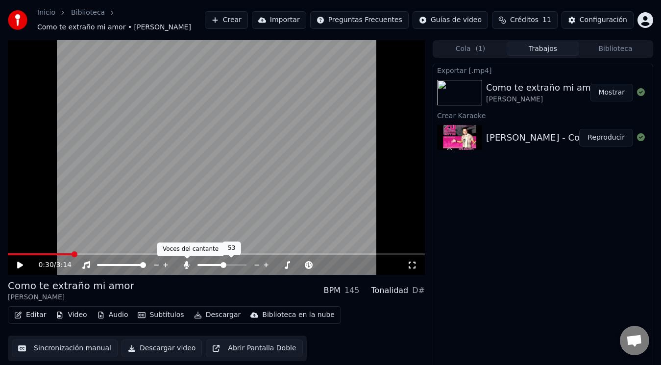
click at [186, 265] on icon at bounding box center [186, 265] width 5 height 8
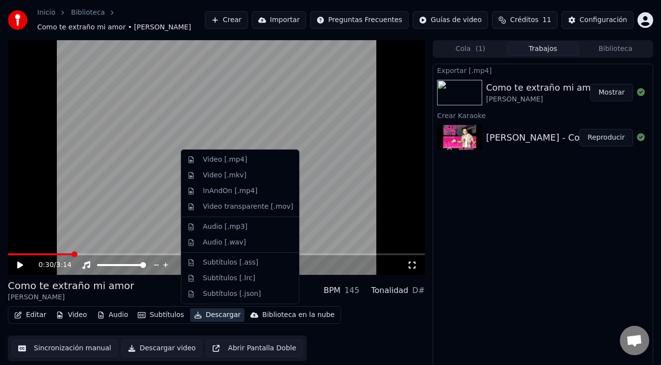
click at [205, 317] on button "Descargar" at bounding box center [217, 315] width 55 height 14
click at [227, 159] on div "Video [.mp4]" at bounding box center [225, 160] width 44 height 10
